Goal: Information Seeking & Learning: Learn about a topic

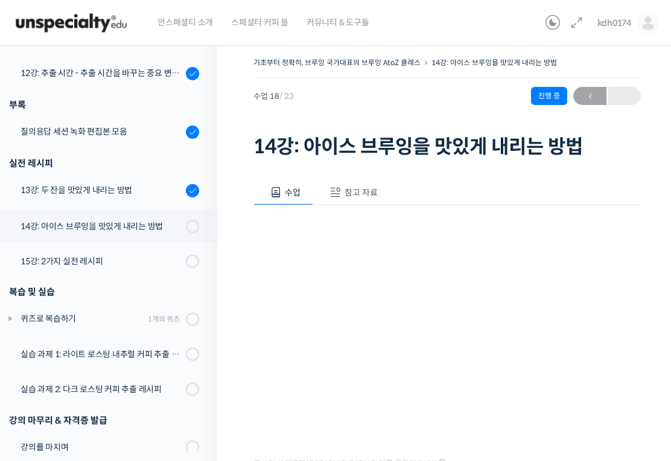
click at [34, 193] on div "13강: 두 잔을 맛있게 내리는 방법" at bounding box center [102, 190] width 162 height 13
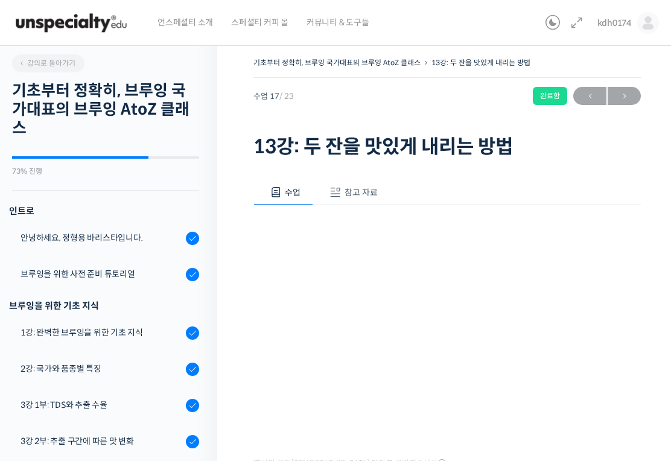
scroll to position [717, 0]
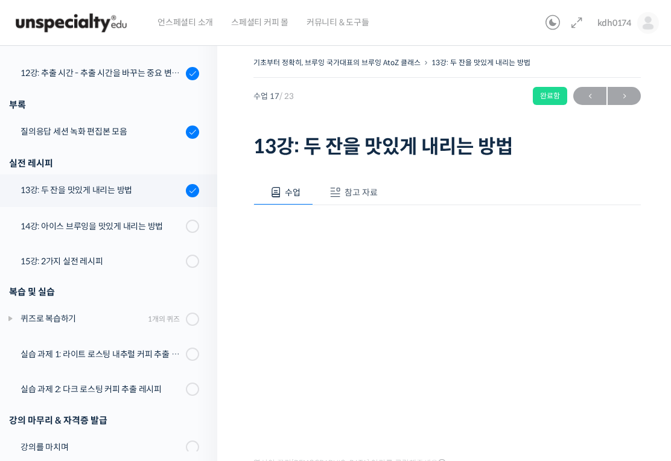
click at [358, 194] on span "참고 자료" at bounding box center [361, 192] width 33 height 11
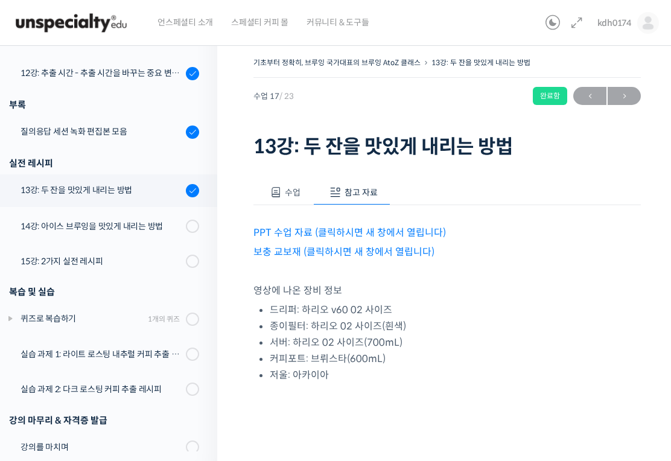
click at [394, 229] on link "PPT 수업 자료 (클릭하시면 새 창에서 열립니다)" at bounding box center [350, 232] width 193 height 13
click at [363, 257] on link "보충 교보재 (클릭하시면 새 창에서 열립니다)" at bounding box center [344, 252] width 181 height 13
click at [62, 83] on link "12강: 추출 시간 - 추출 시간을 바꾸는 중요 변수 파헤치기" at bounding box center [105, 73] width 223 height 33
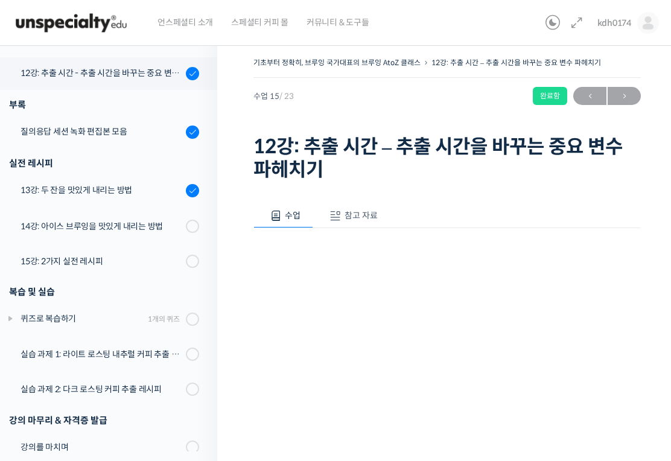
click at [363, 216] on span "참고 자료" at bounding box center [361, 215] width 33 height 11
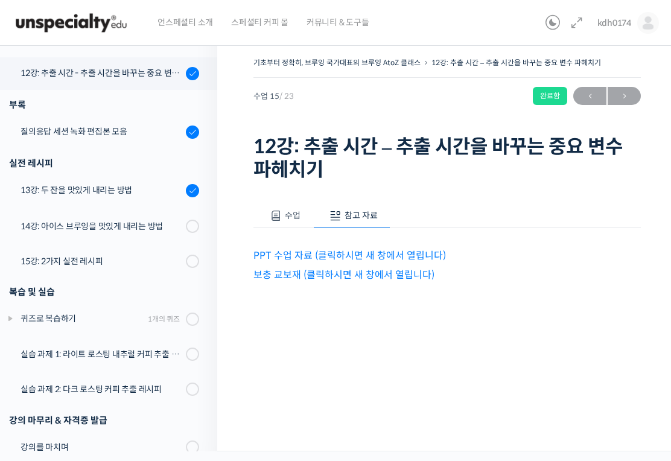
click at [360, 259] on link "PPT 수업 자료 (클릭하시면 새 창에서 열립니다)" at bounding box center [350, 255] width 193 height 13
click at [386, 275] on link "보충 교보재 (클릭하시면 새 창에서 열립니다)" at bounding box center [344, 275] width 181 height 13
click at [65, 225] on div "14강: 아이스 브루잉을 맛있게 내리는 방법" at bounding box center [102, 226] width 162 height 13
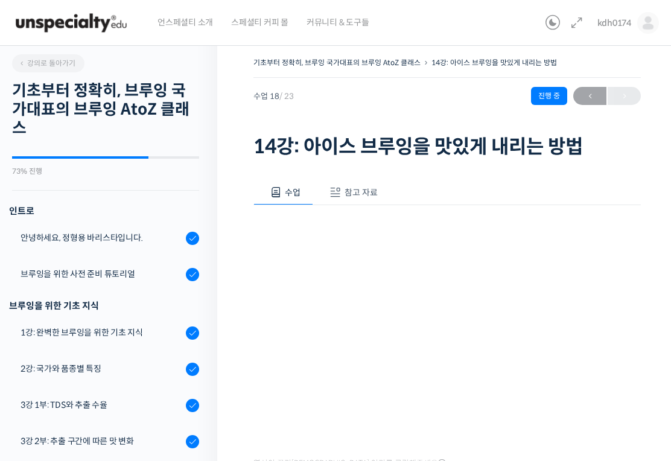
scroll to position [717, 0]
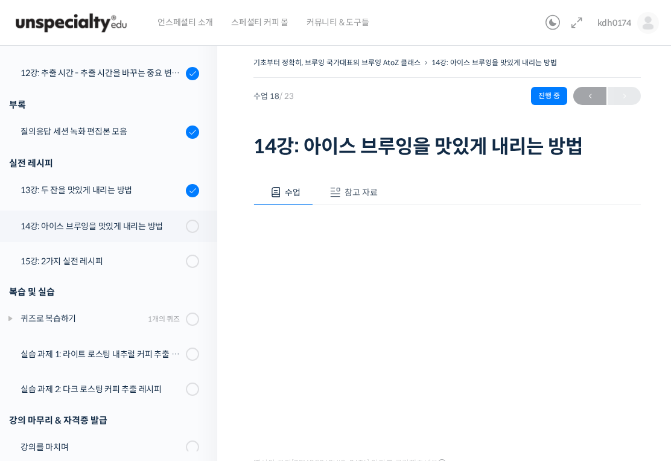
click at [361, 187] on span "참고 자료" at bounding box center [361, 192] width 33 height 11
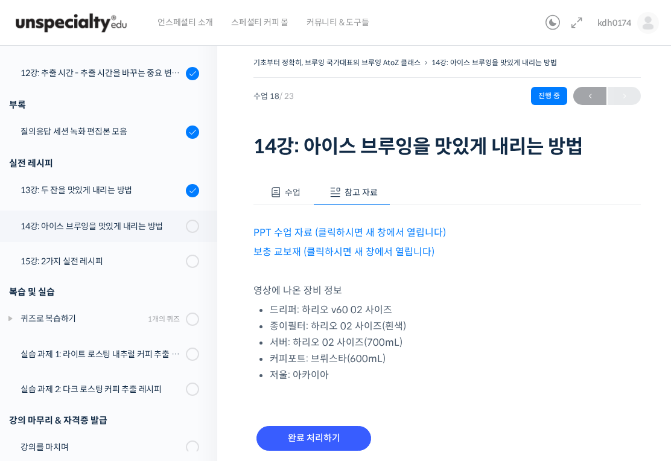
click at [386, 233] on link "PPT 수업 자료 (클릭하시면 새 창에서 열립니다)" at bounding box center [350, 232] width 193 height 13
click at [401, 257] on link "보충 교보재 (클릭하시면 새 창에서 열립니다)" at bounding box center [344, 252] width 181 height 13
click at [299, 191] on span "수업" at bounding box center [293, 192] width 16 height 11
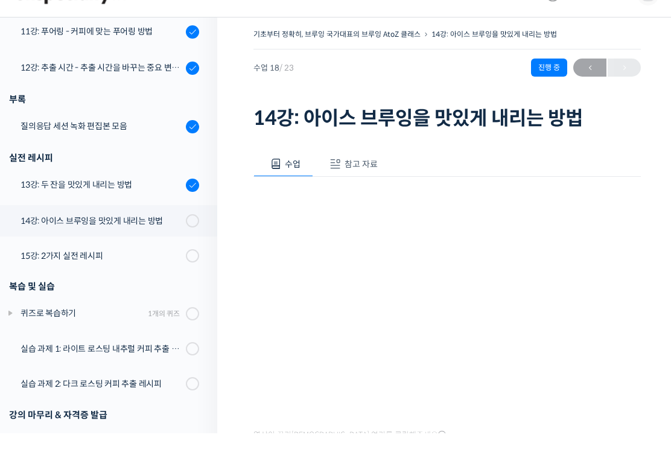
scroll to position [114, 0]
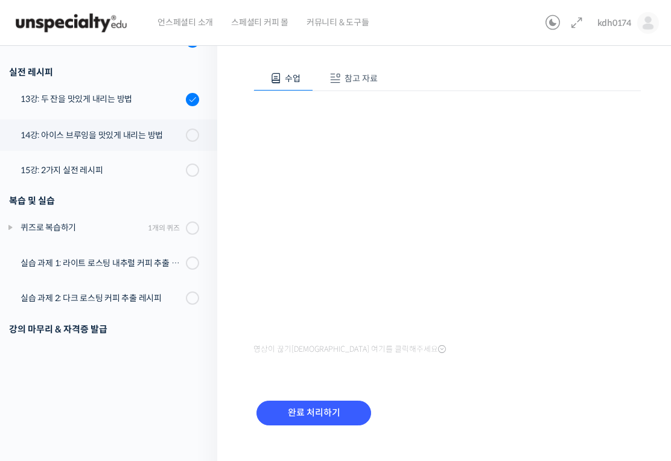
click at [297, 414] on input "완료 처리하기" at bounding box center [314, 413] width 115 height 25
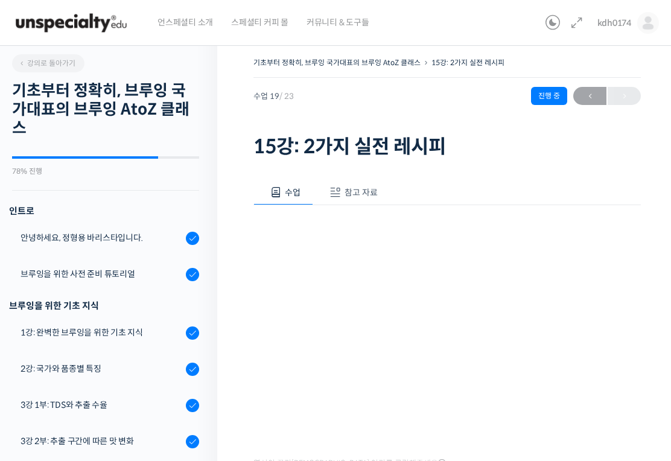
scroll to position [718, 0]
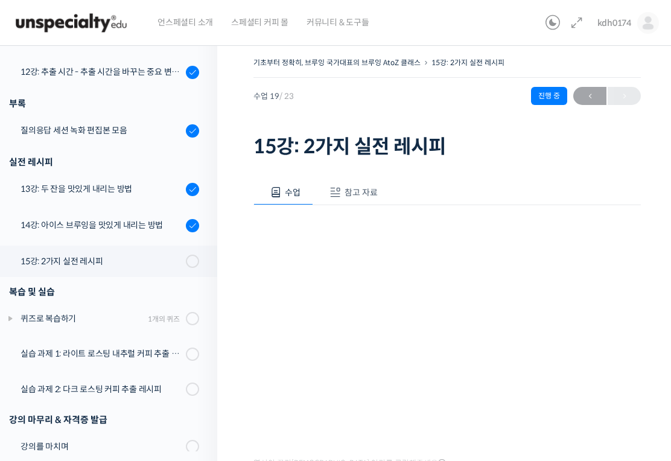
click at [356, 194] on span "참고 자료" at bounding box center [361, 192] width 33 height 11
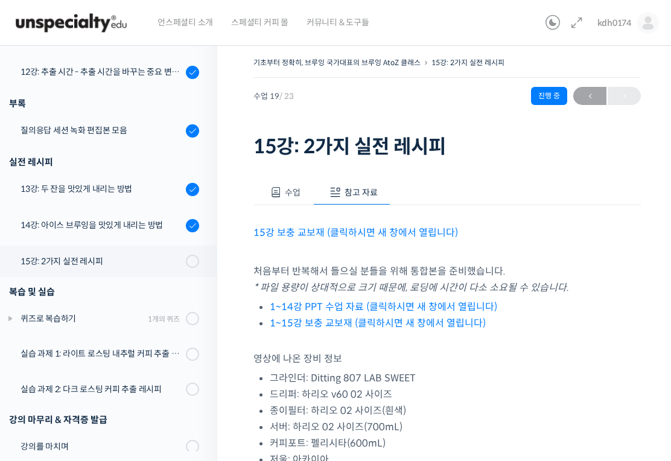
click at [276, 231] on link "15강 보충 교보재 (클릭하시면 새 창에서 열립니다)" at bounding box center [356, 232] width 205 height 13
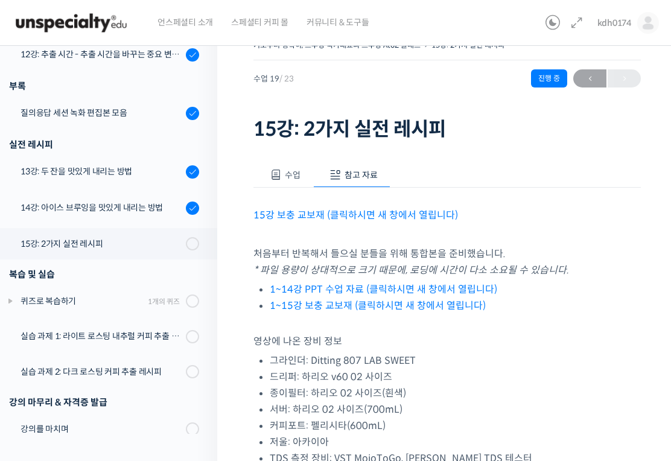
click at [471, 291] on link "1~14강 PPT 수업 자료 (클릭하시면 새 창에서 열립니다)" at bounding box center [384, 289] width 228 height 13
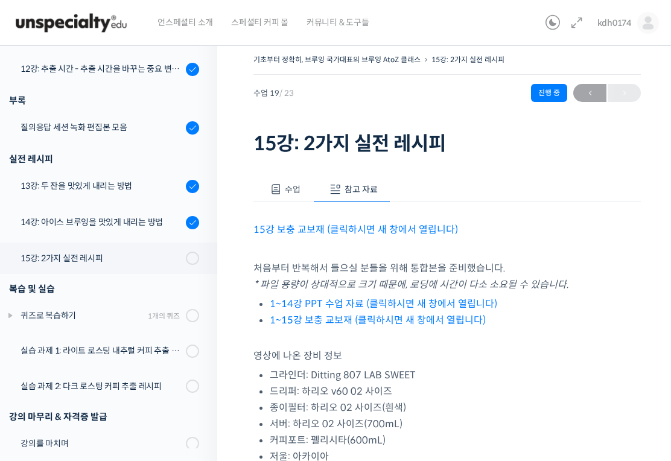
click at [293, 182] on button "수업" at bounding box center [284, 189] width 60 height 25
